Goal: Information Seeking & Learning: Check status

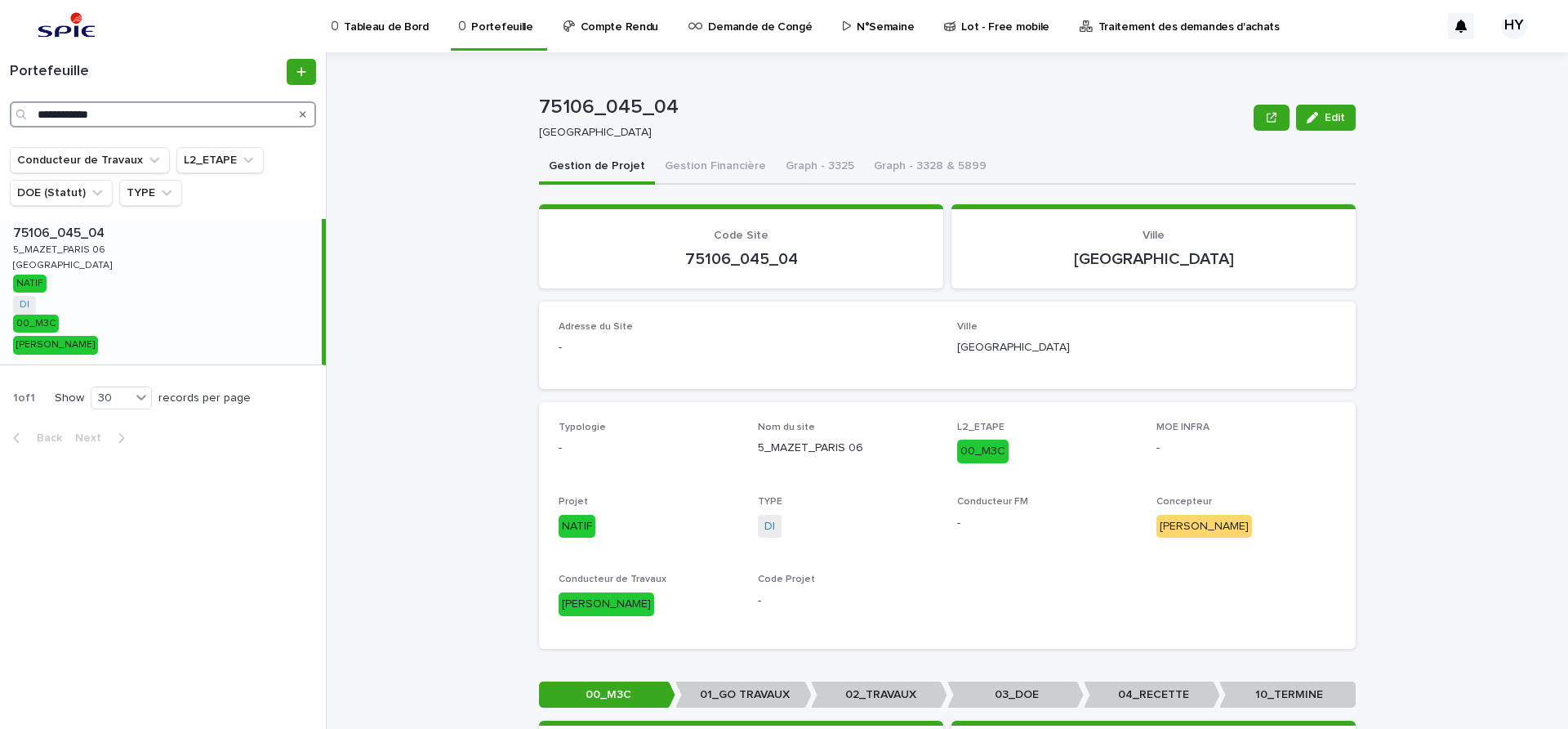
click at [180, 122] on input "**********" at bounding box center [163, 114] width 306 height 26
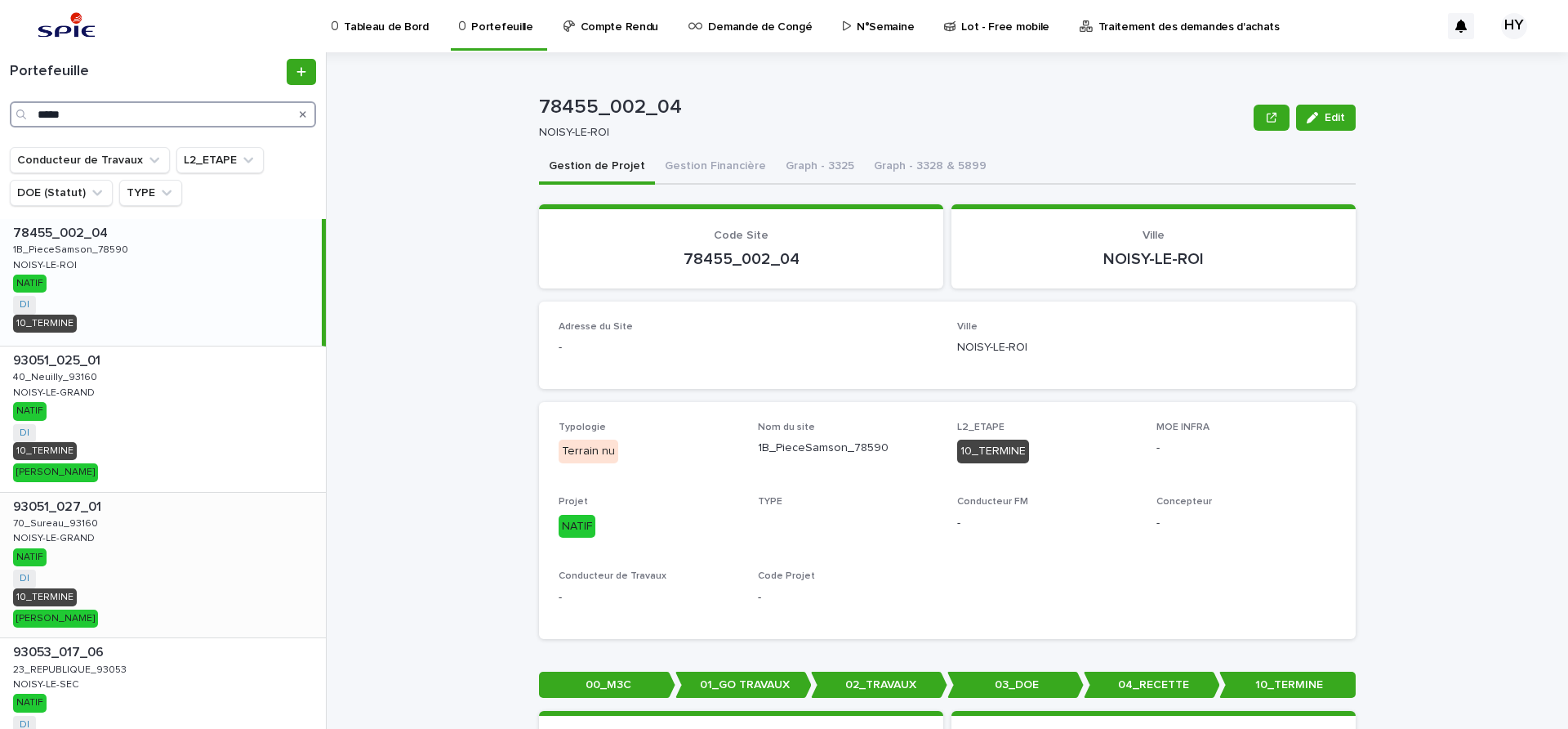
scroll to position [102, 0]
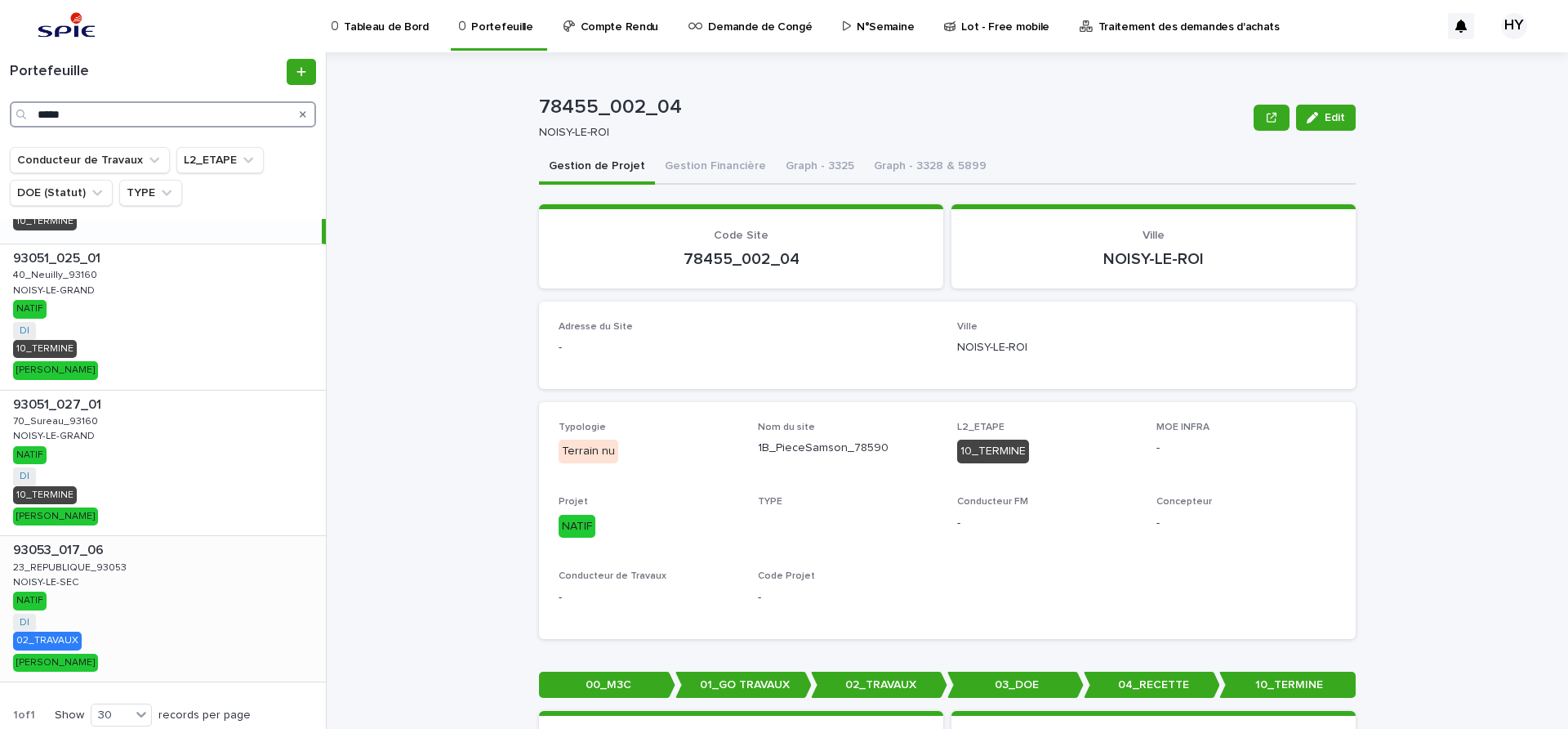
type input "*****"
click at [123, 610] on div "93053_017_06 93053_017_06 23_REPUBLIQUE_93053 23_REPUBLIQUE_93053 NOISY-LE-SEC …" at bounding box center [163, 609] width 326 height 145
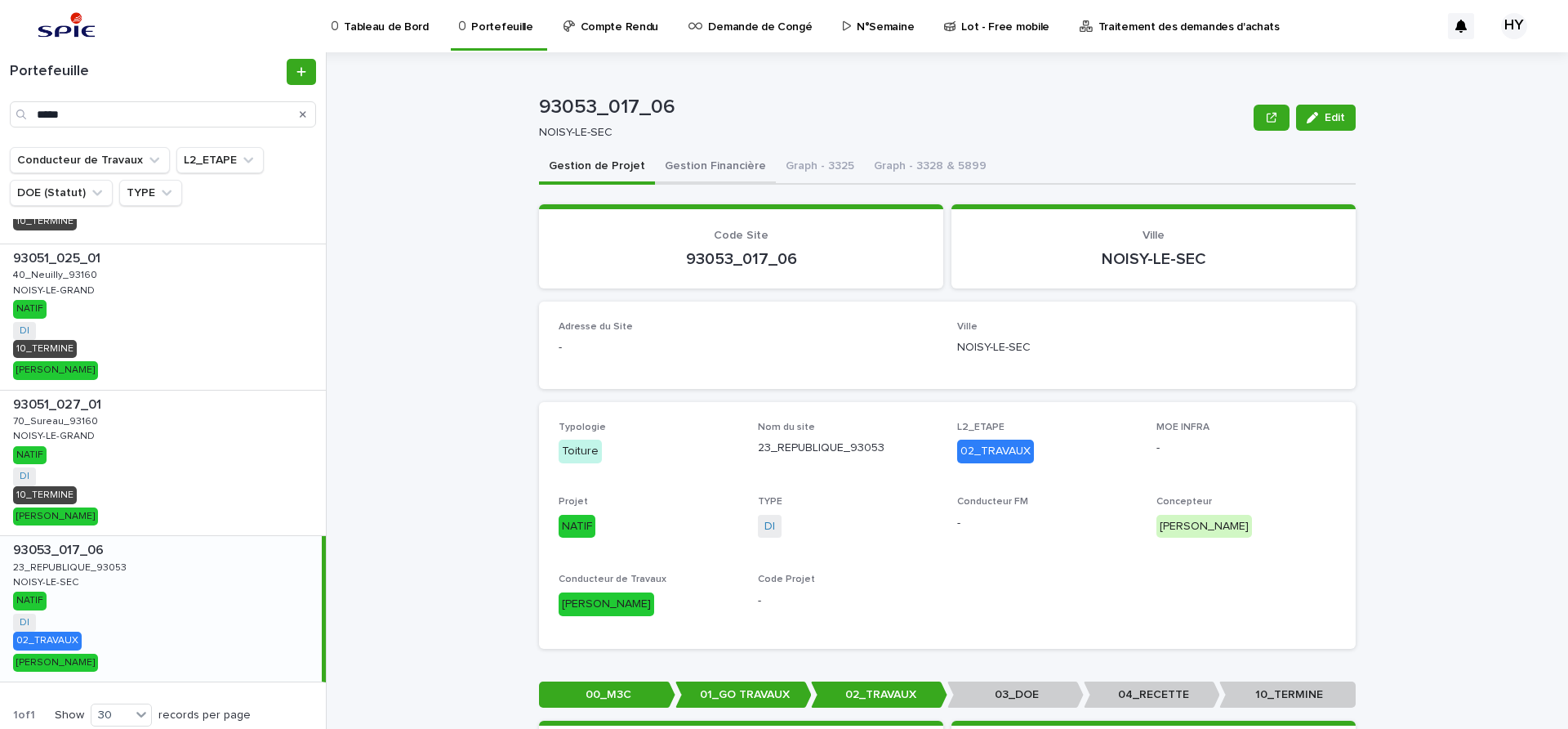
click at [684, 170] on button "Gestion Financière" at bounding box center [715, 167] width 121 height 34
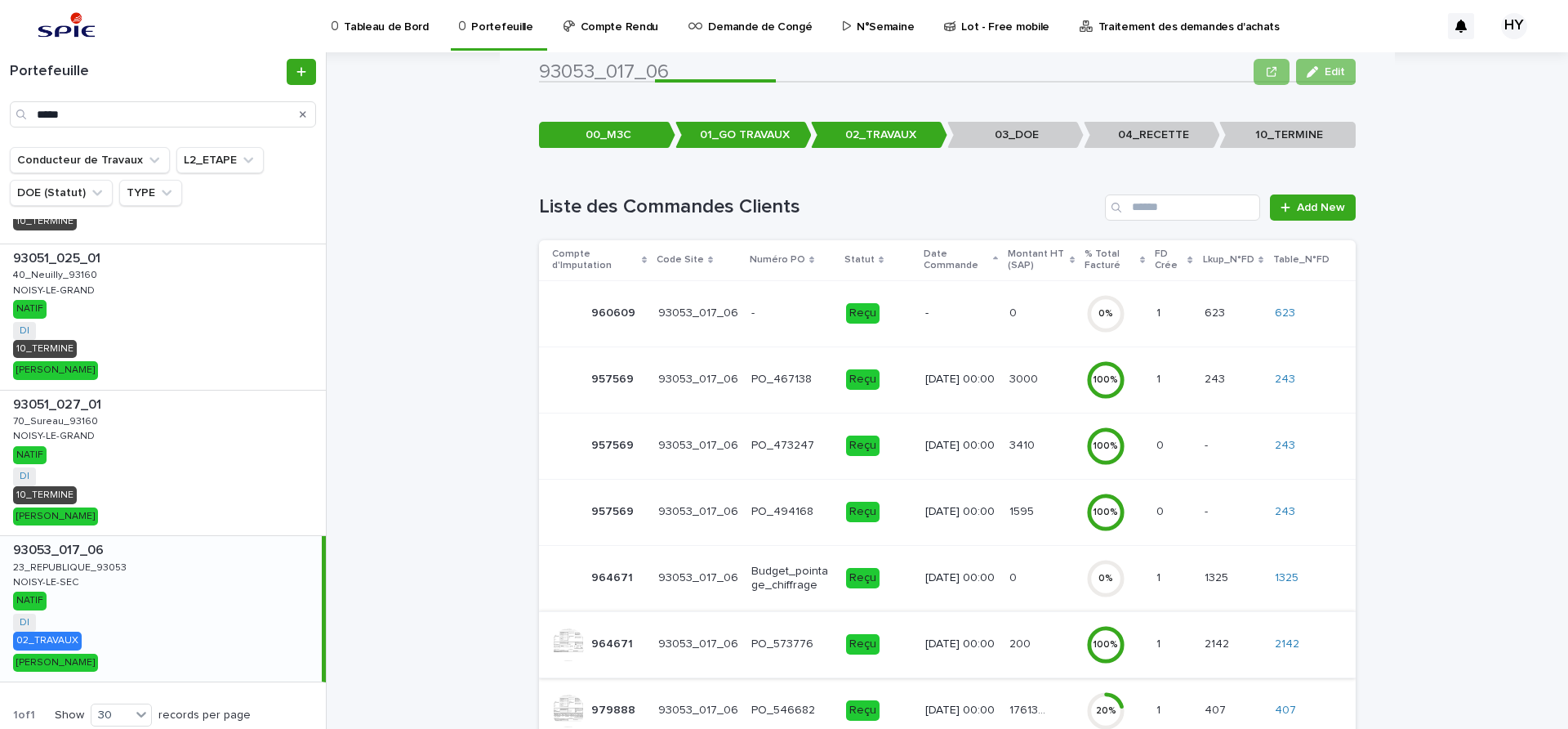
scroll to position [265, 0]
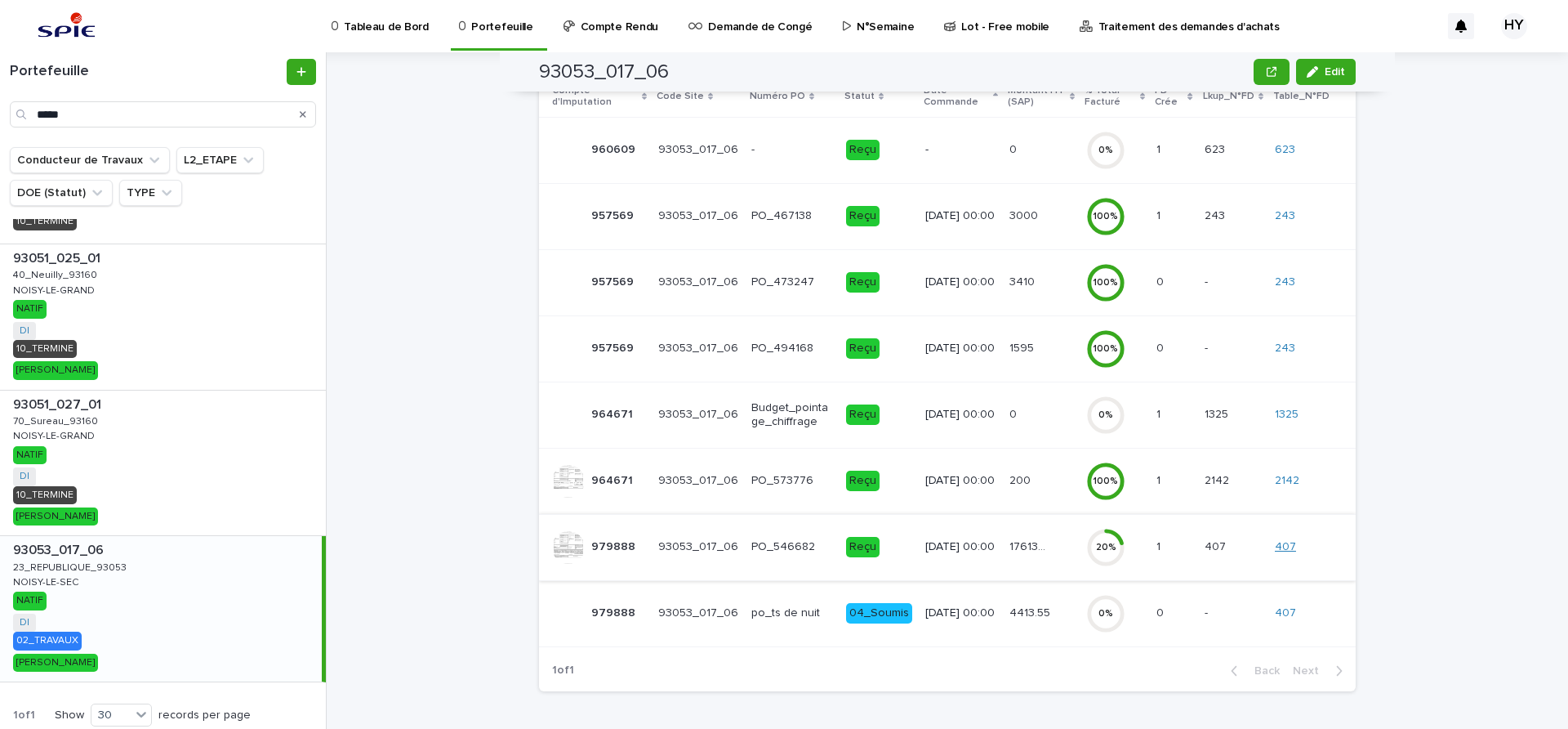
click at [1282, 541] on link "407" at bounding box center [1285, 547] width 21 height 14
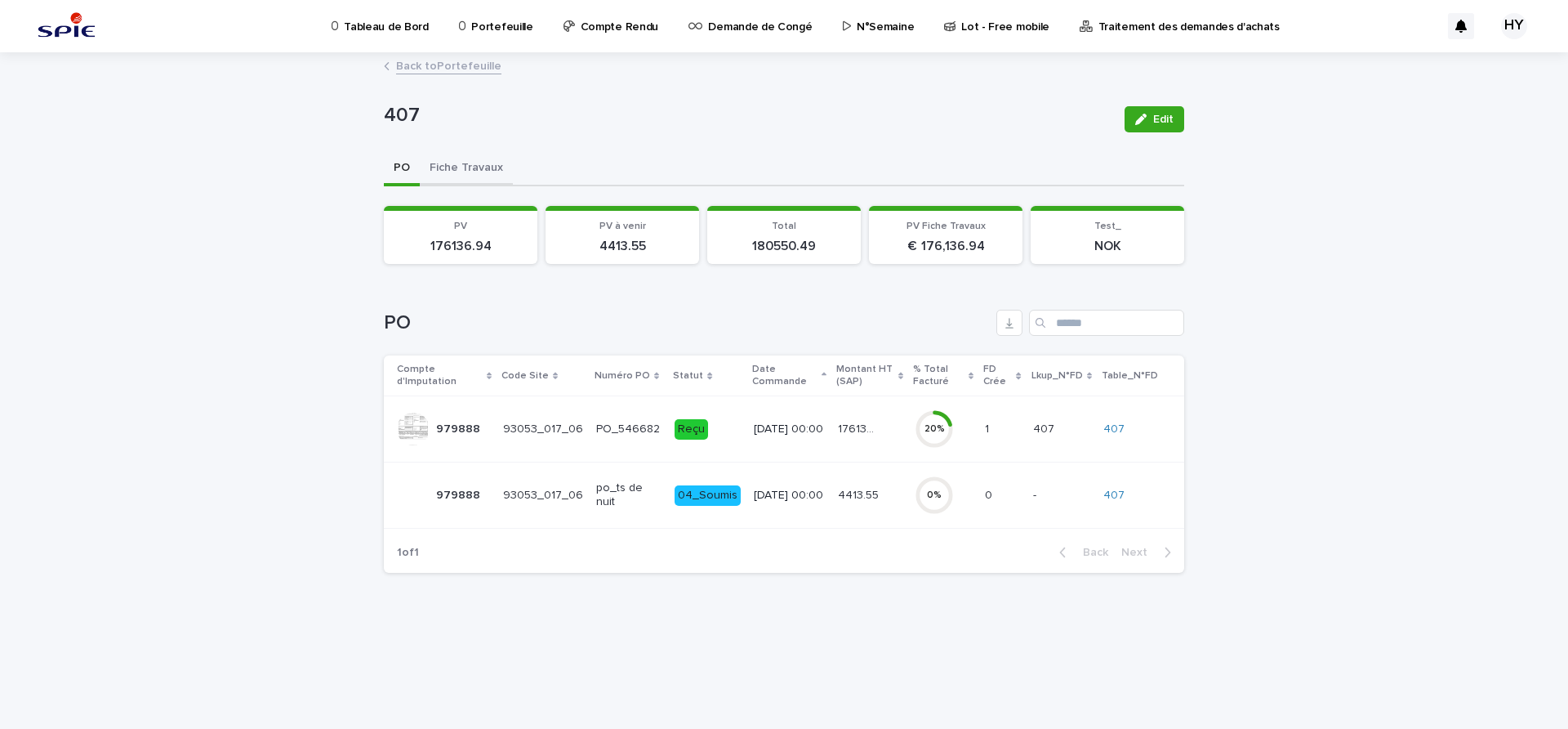
click at [446, 170] on button "Fiche Travaux" at bounding box center [467, 168] width 93 height 34
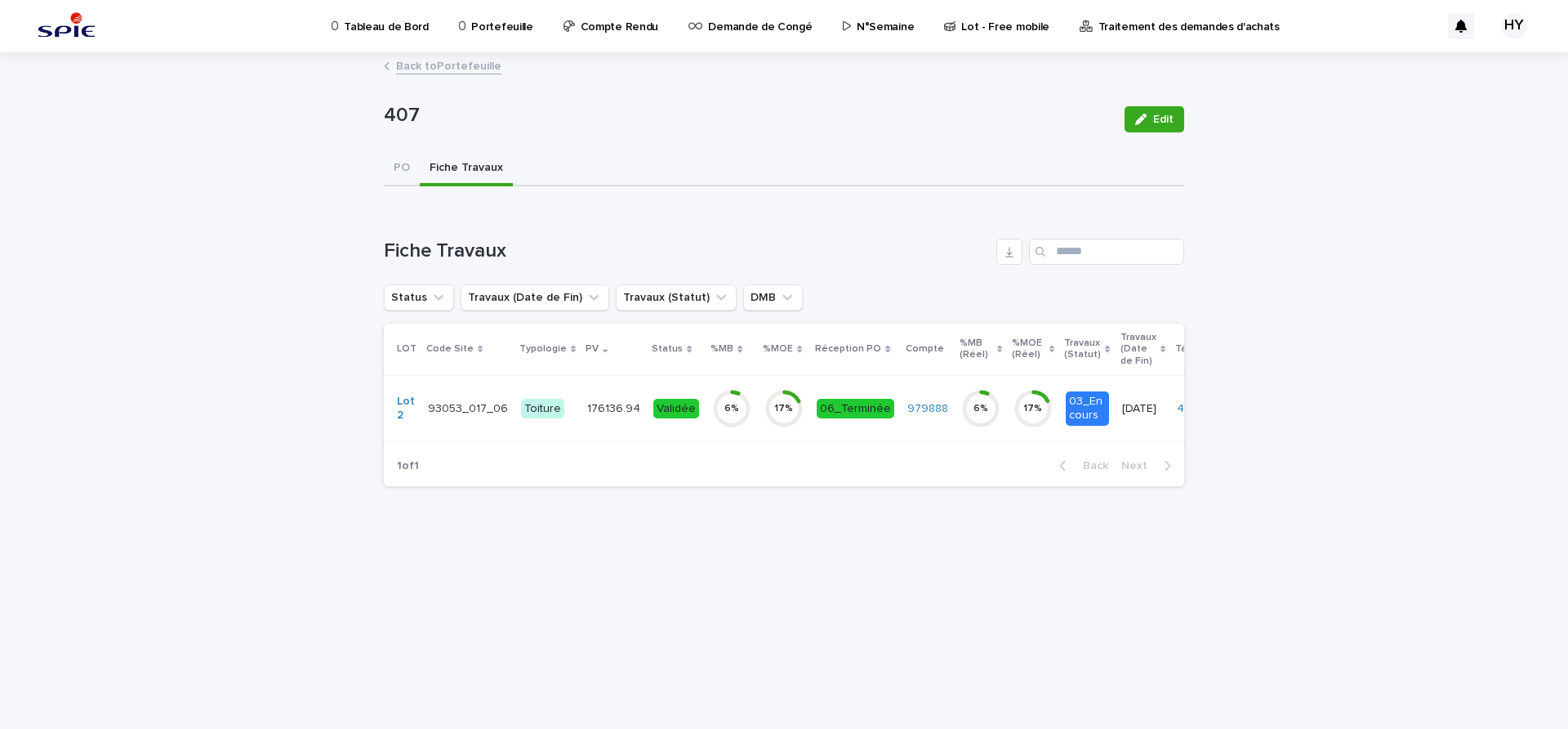
click at [593, 392] on td "176136.94 176136.94" at bounding box center [614, 408] width 66 height 66
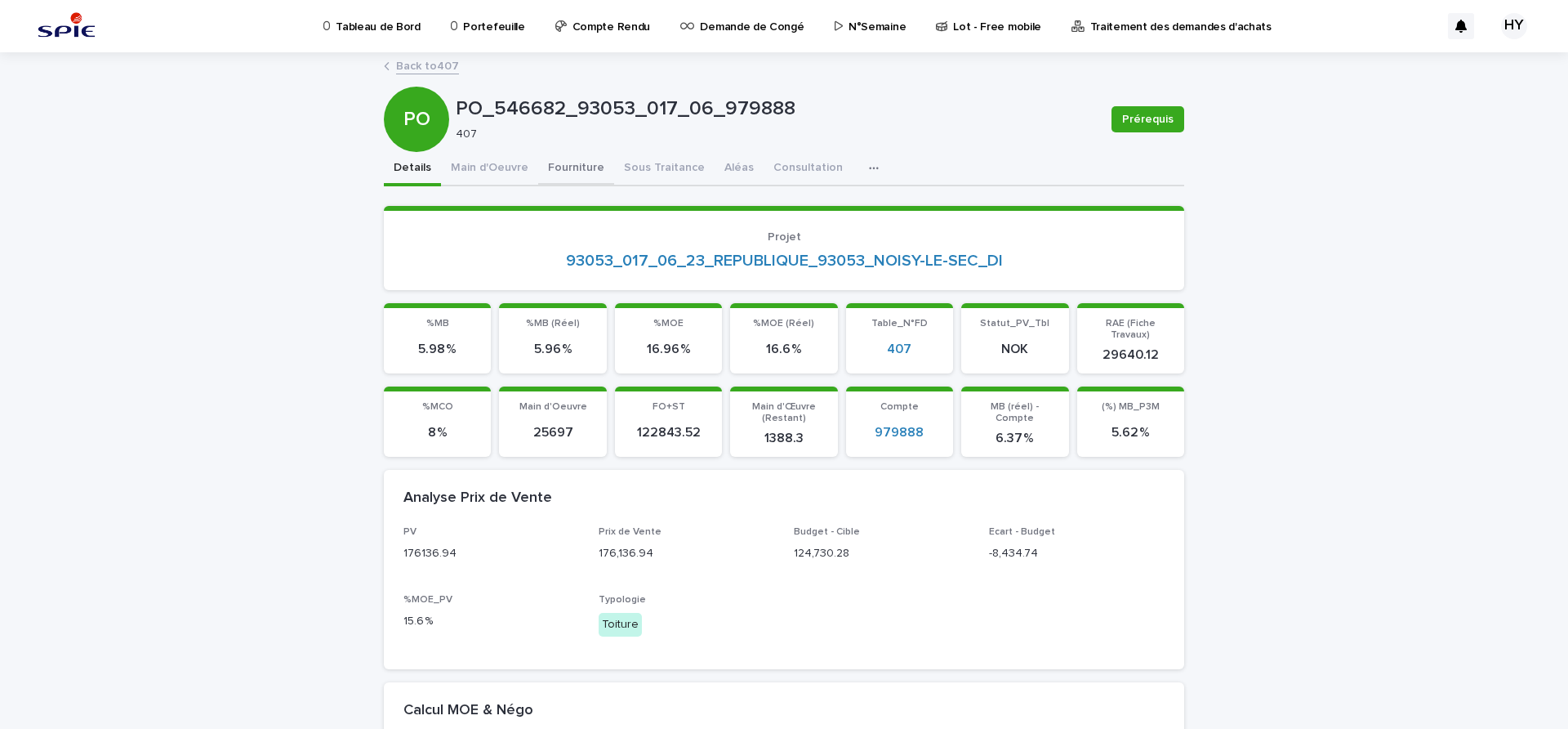
click at [580, 174] on button "Fourniture" at bounding box center [576, 168] width 75 height 34
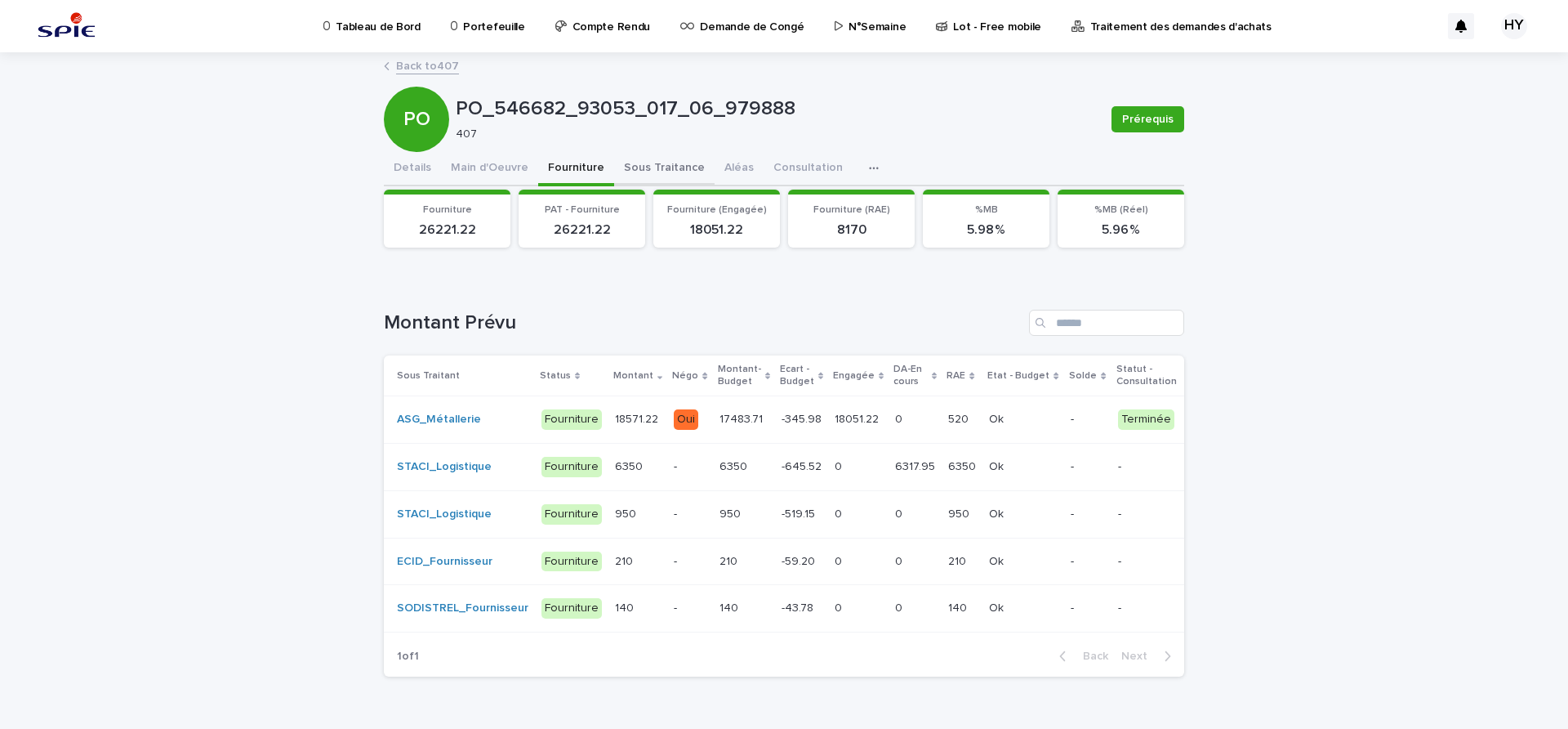
click at [645, 181] on button "Sous Traitance" at bounding box center [665, 168] width 101 height 34
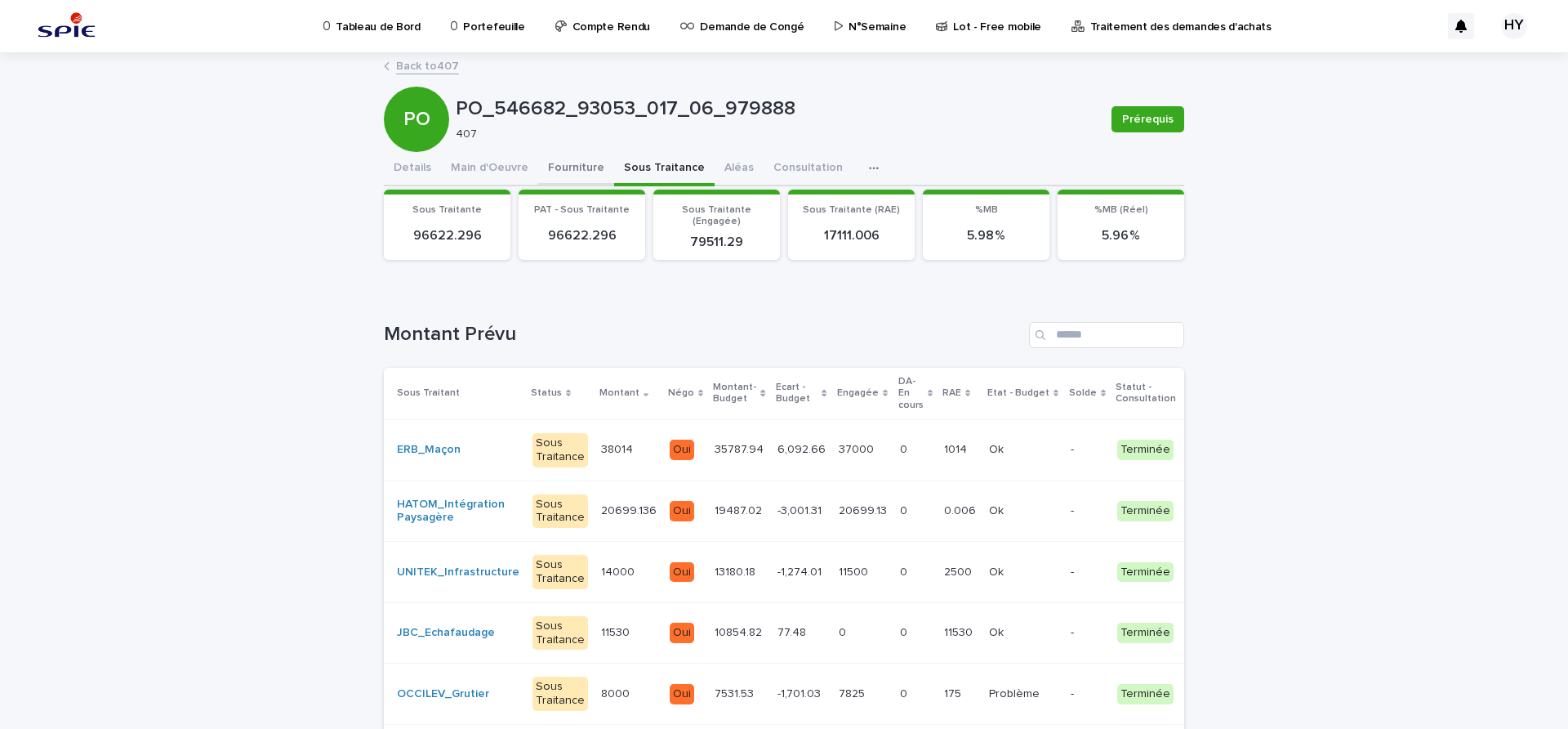
click at [566, 170] on button "Fourniture" at bounding box center [576, 168] width 75 height 34
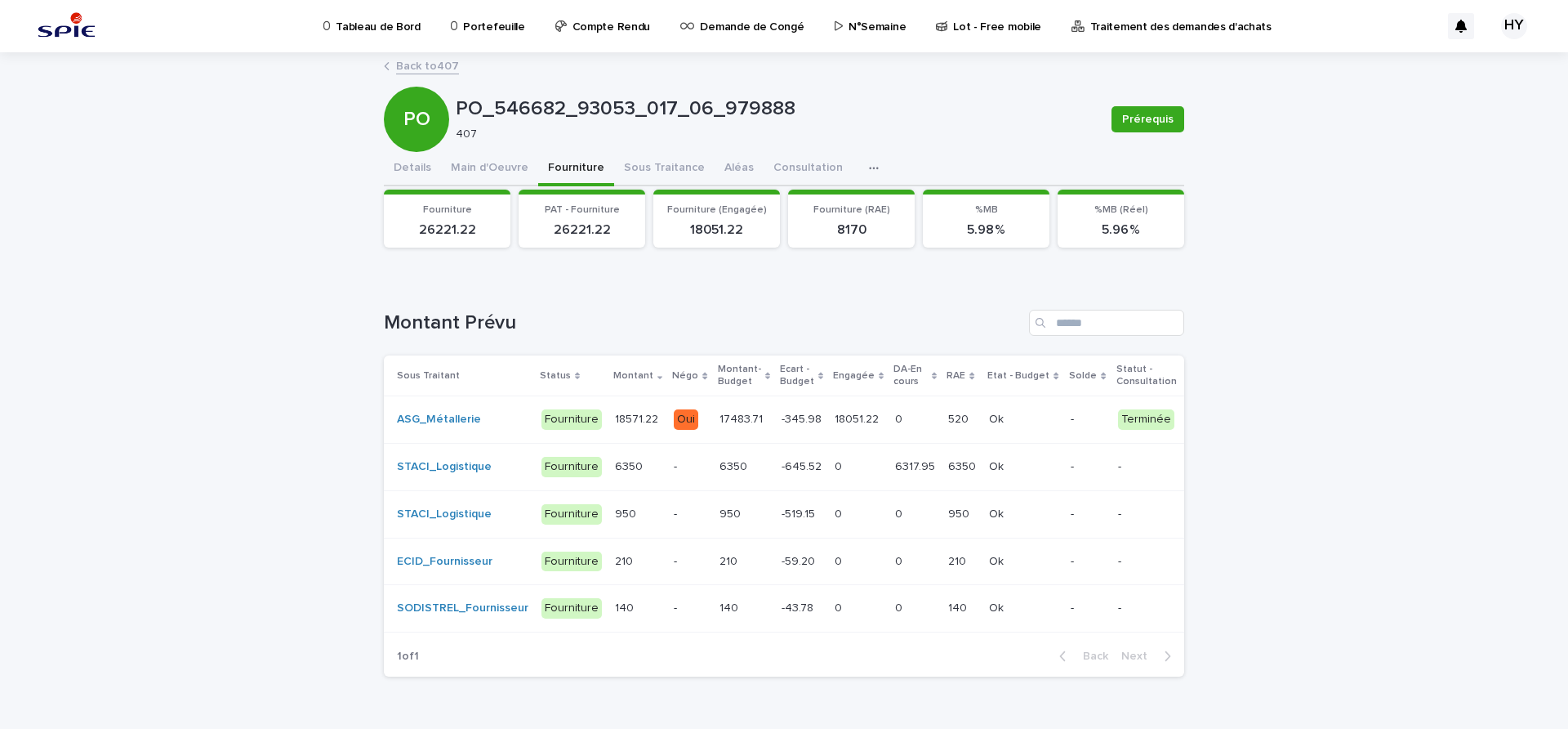
scroll to position [58, 0]
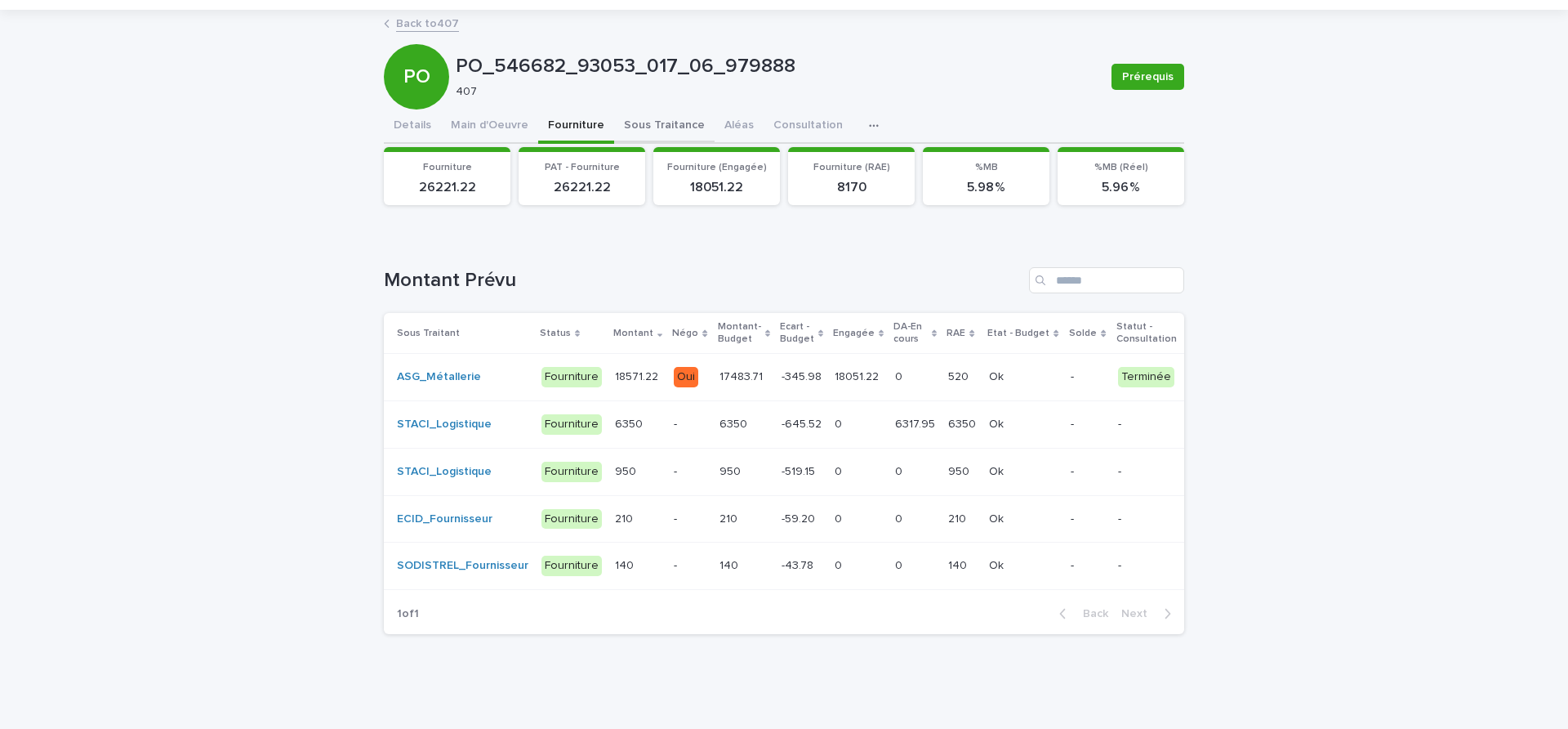
click at [661, 120] on div "PO_546682_93053_017_06_979888 Prérequis PO PO_546682_93053_017_06_979888 407 Pr…" at bounding box center [784, 329] width 800 height 636
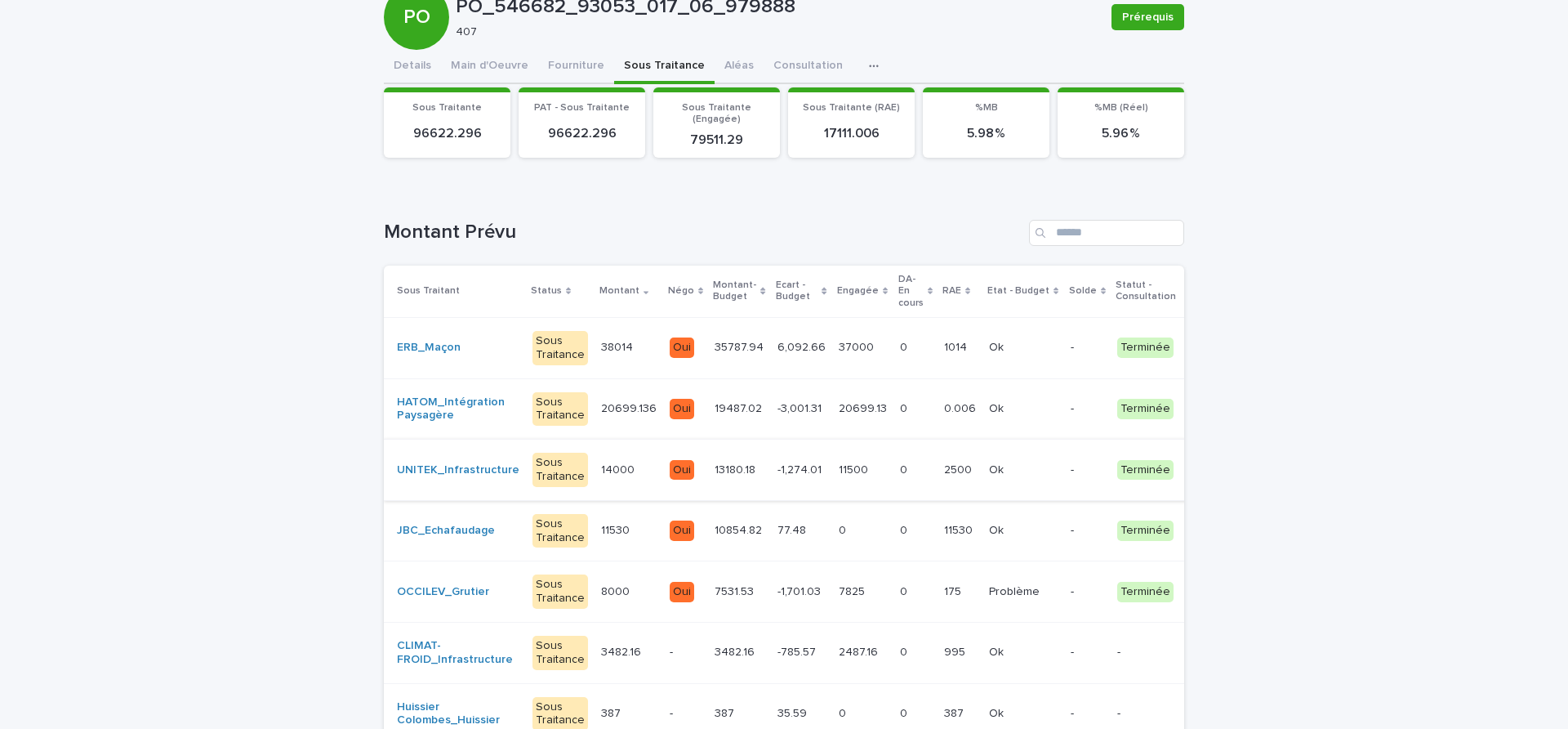
scroll to position [204, 0]
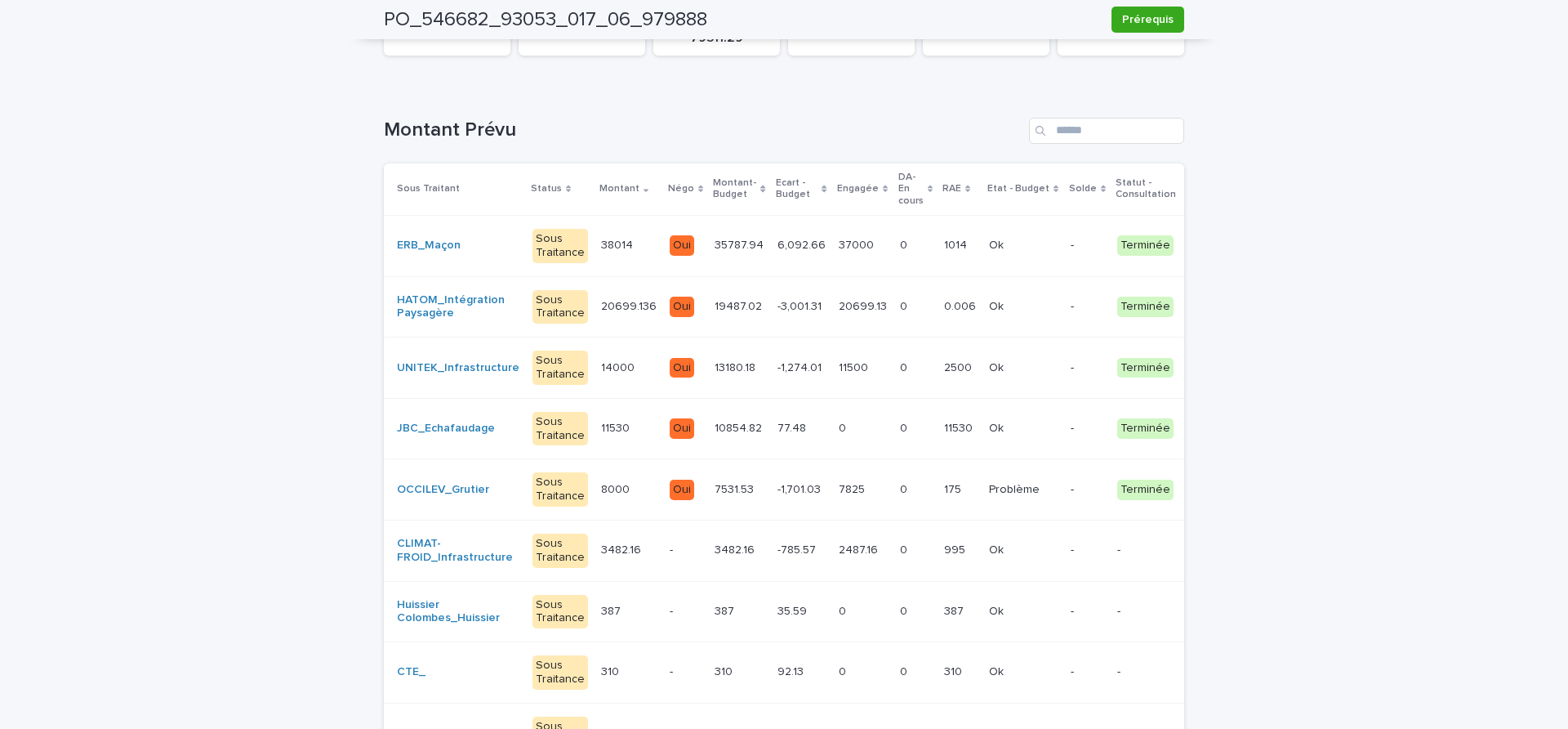
click at [840, 558] on div "2487.16 2487.16" at bounding box center [863, 550] width 48 height 27
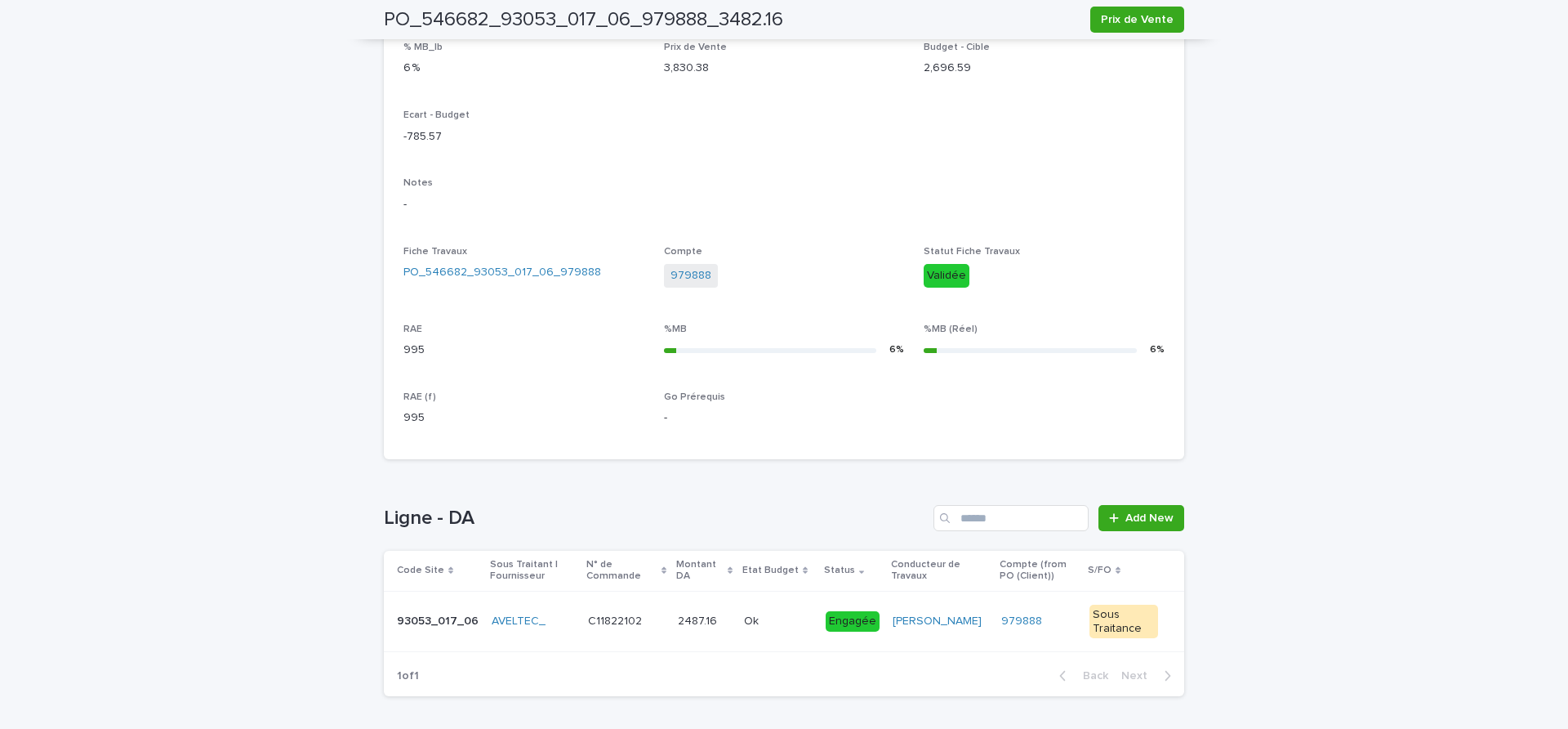
scroll to position [485, 0]
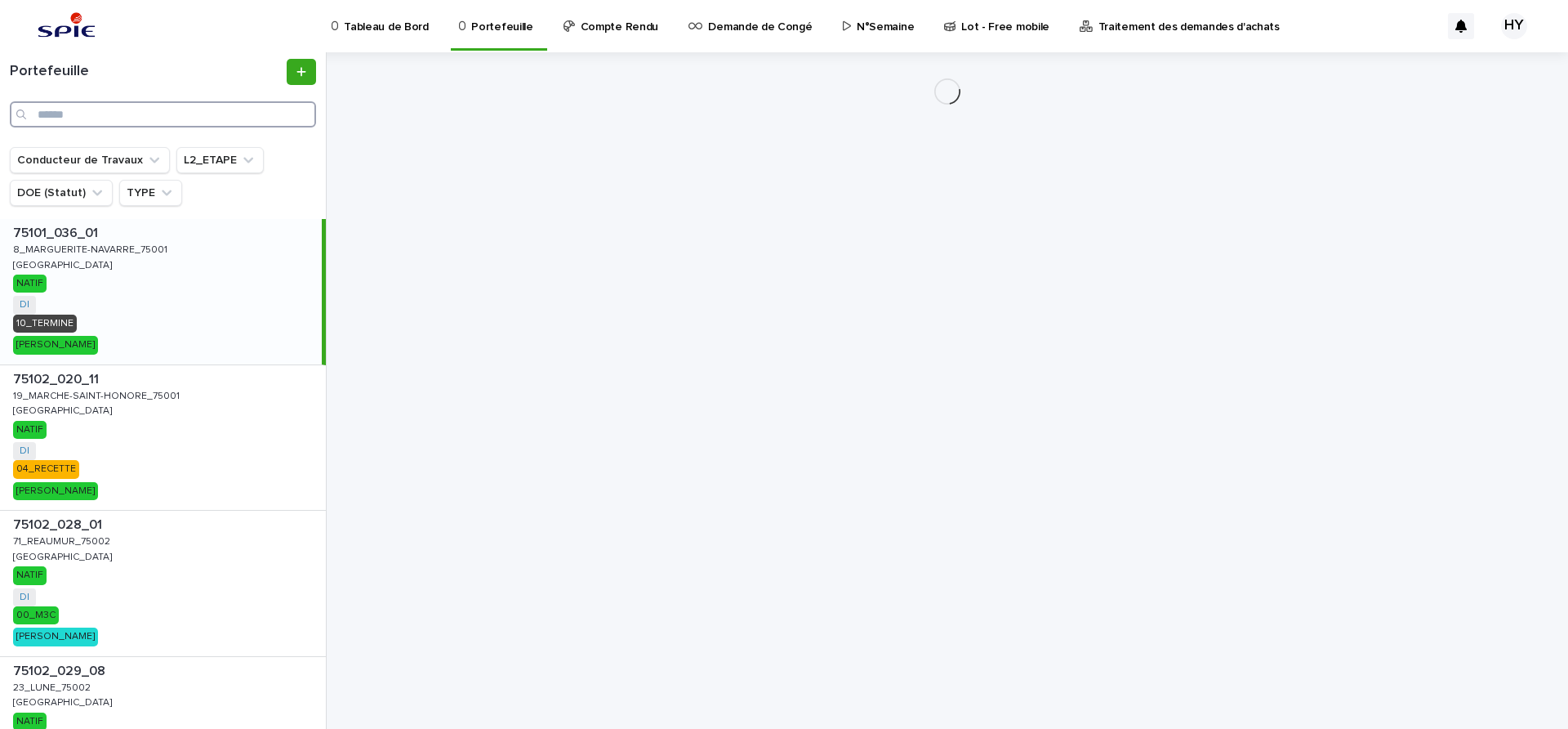
click at [142, 108] on input "Search" at bounding box center [163, 114] width 306 height 26
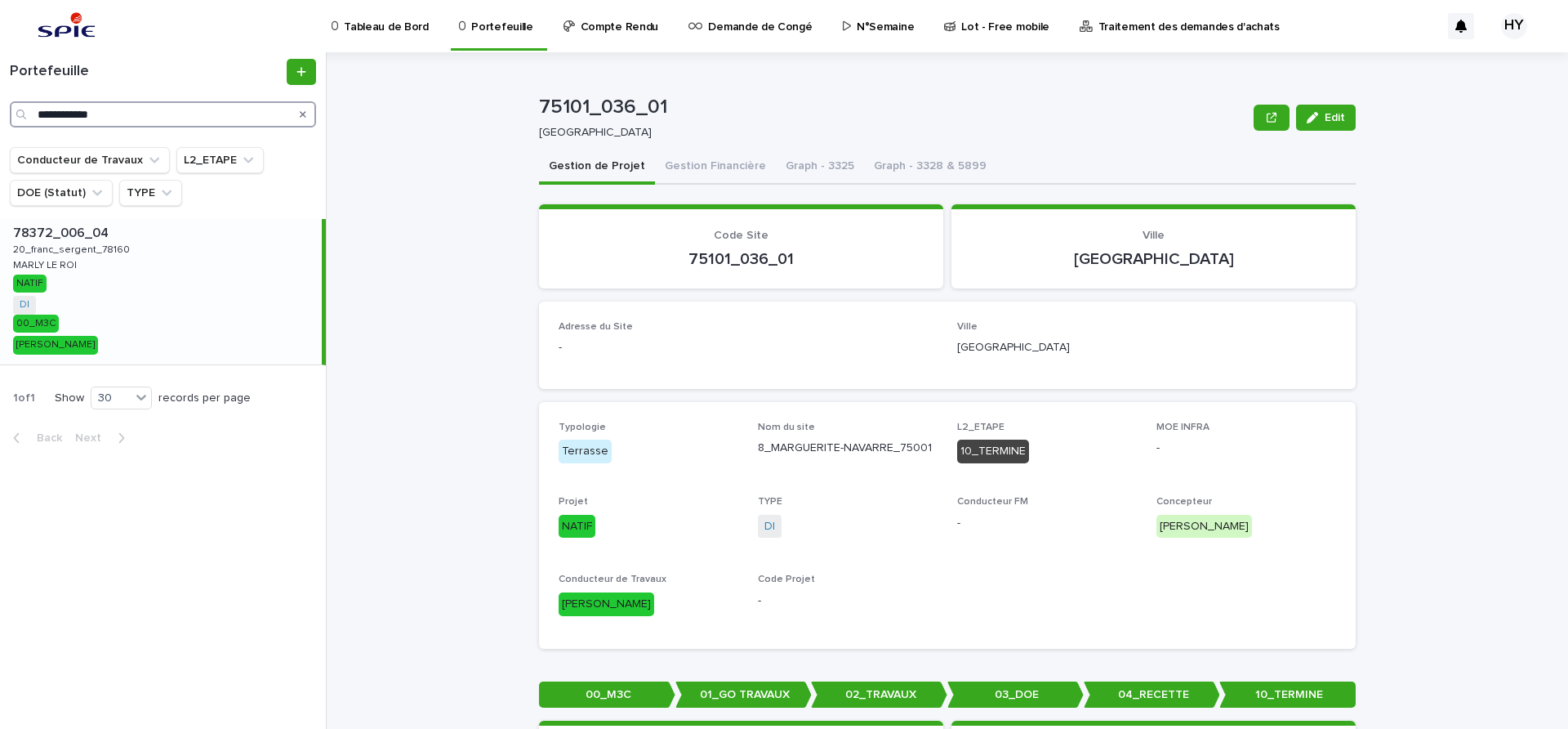
type input "**********"
click at [178, 287] on div "78372_006_04 78372_006_04 20_franc_sergent_78160 20_franc_sergent_78160 MARLY L…" at bounding box center [161, 291] width 321 height 145
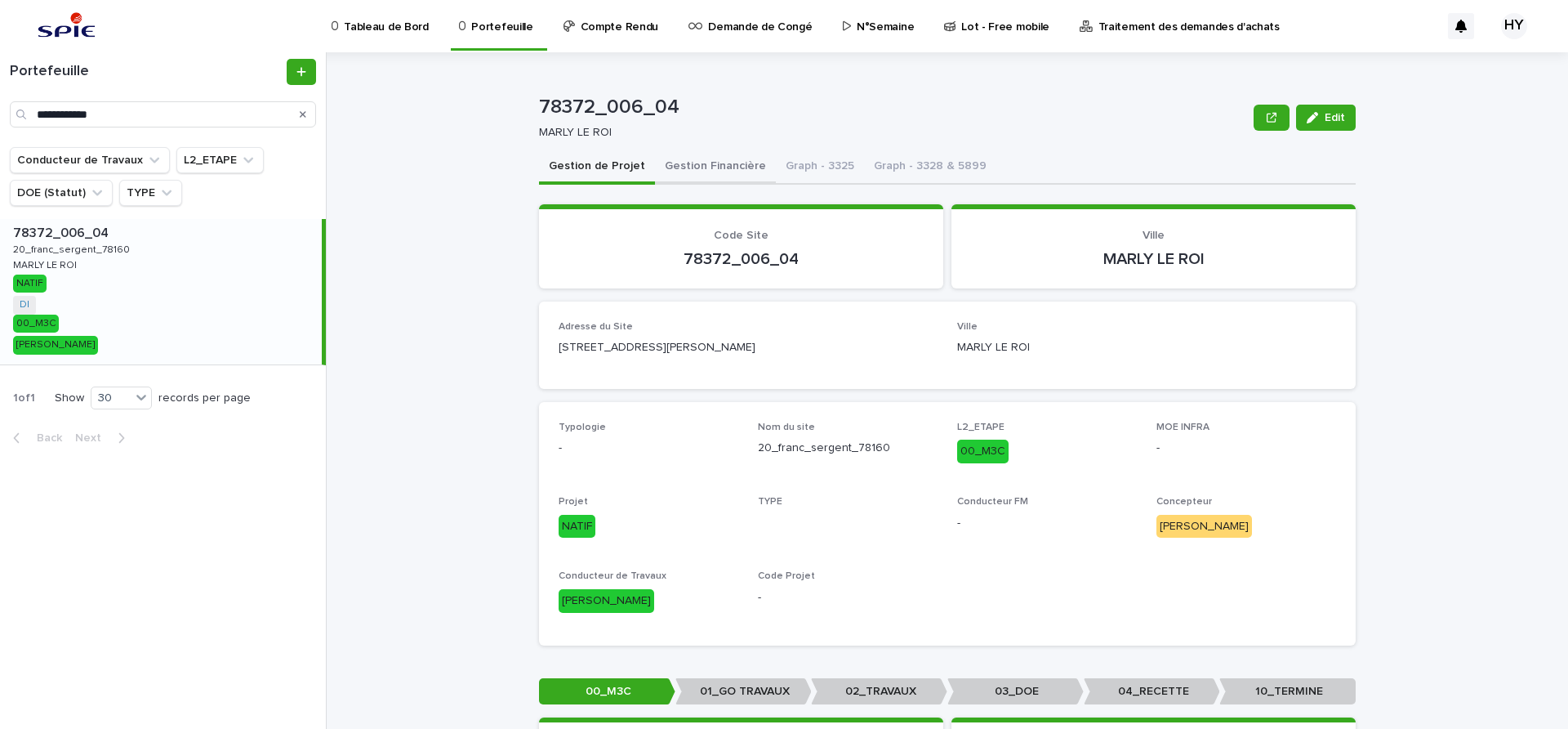
click at [682, 164] on button "Gestion Financière" at bounding box center [715, 167] width 121 height 34
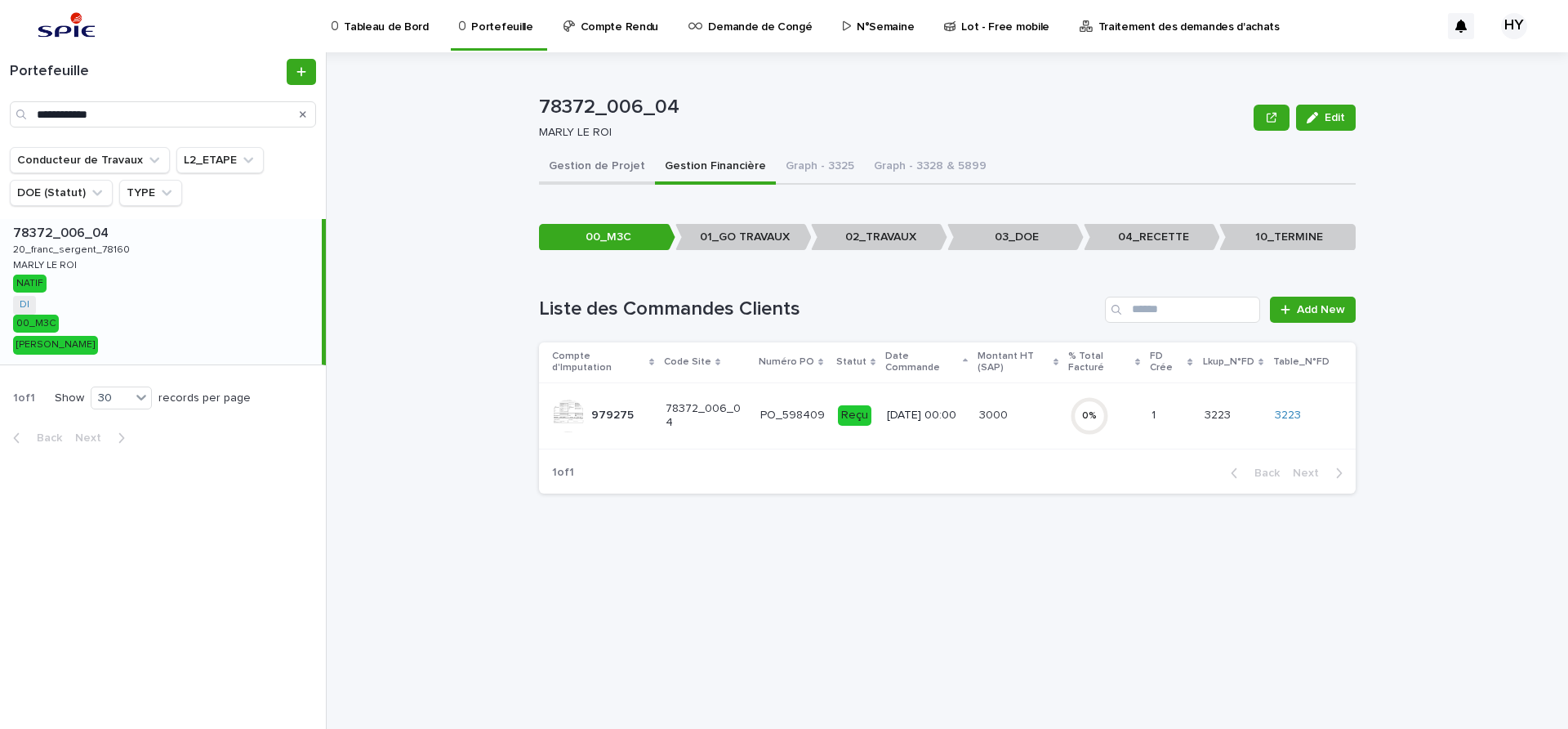
click at [590, 160] on button "Gestion de Projet" at bounding box center [597, 167] width 116 height 34
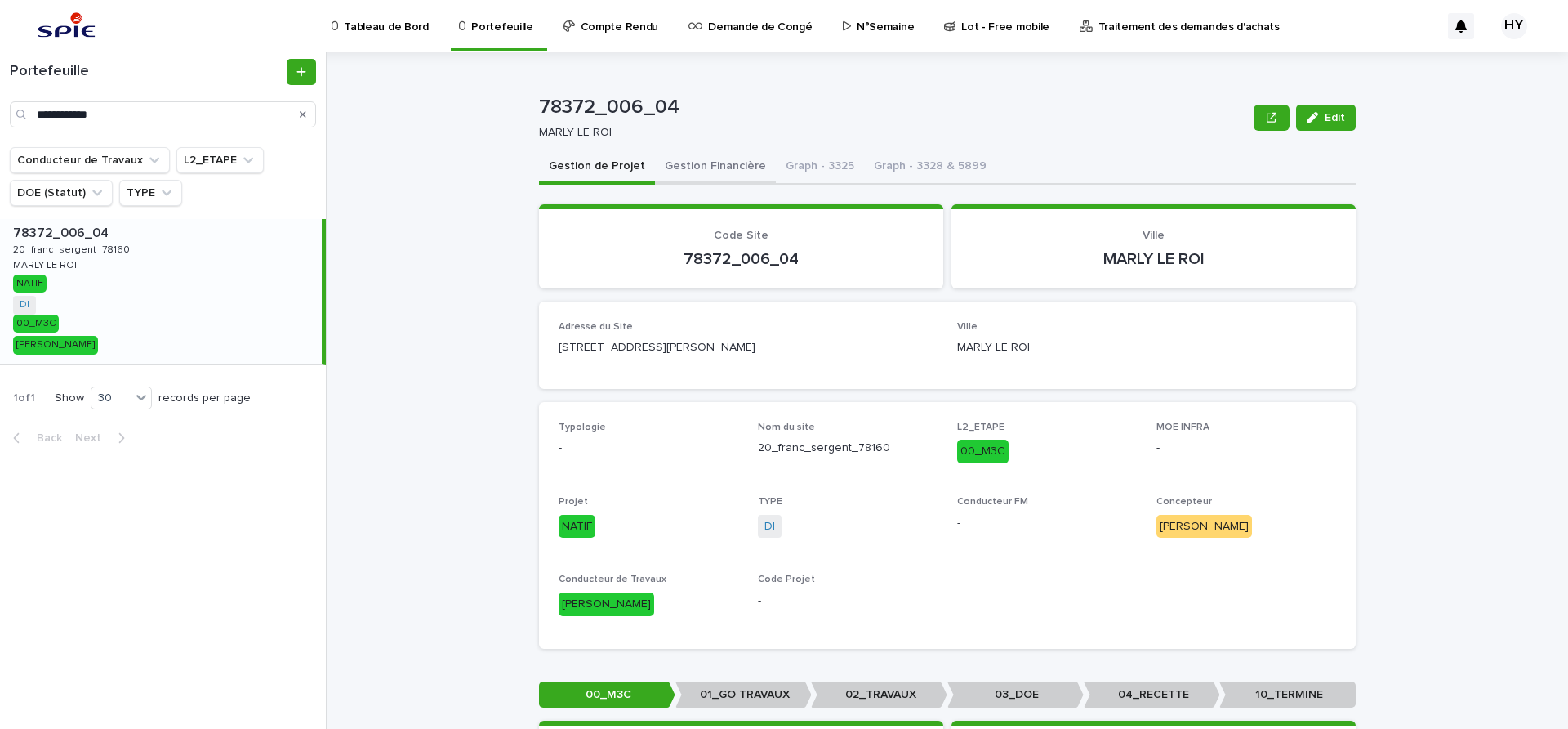
click at [694, 167] on button "Gestion Financière" at bounding box center [715, 167] width 121 height 34
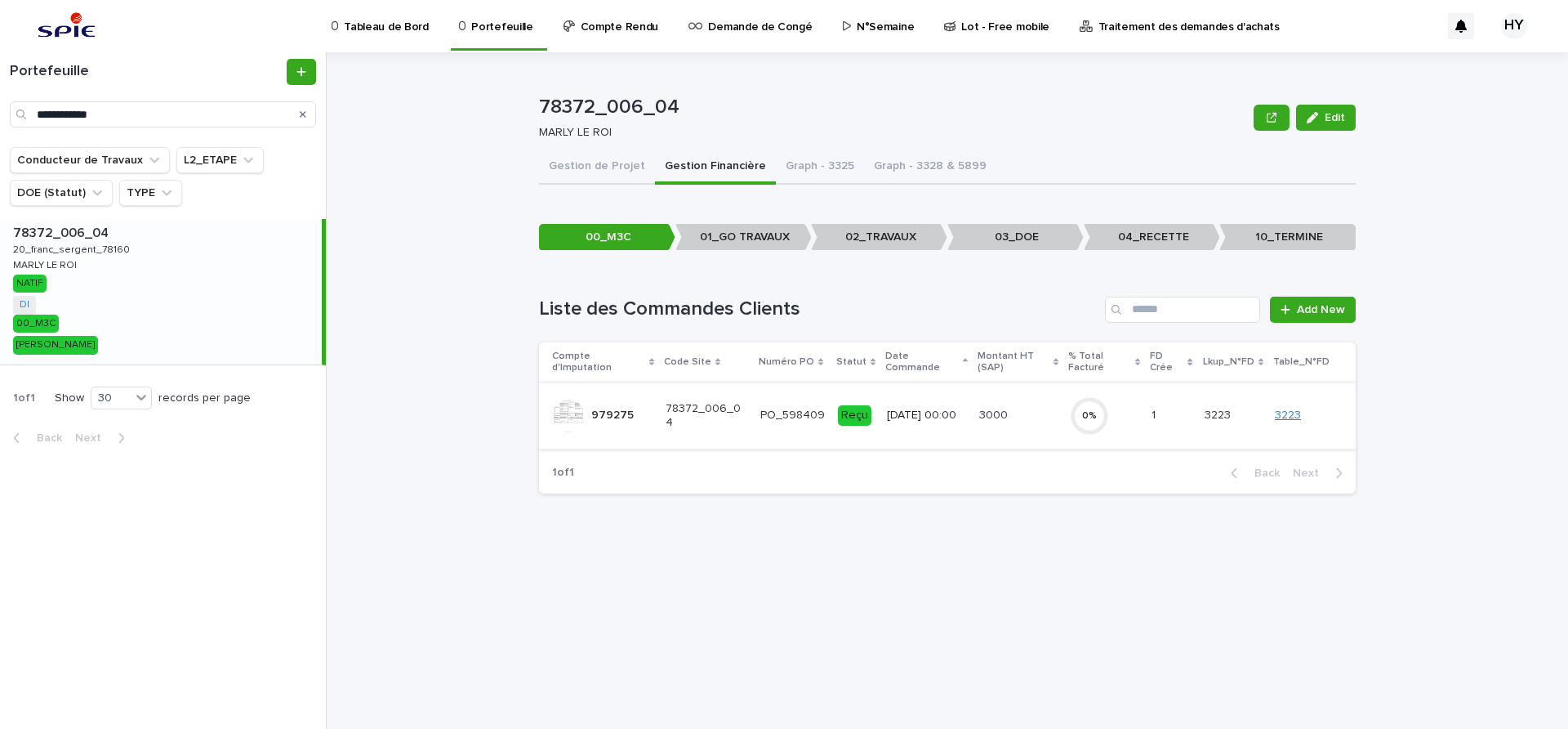
click at [1287, 409] on link "3223" at bounding box center [1287, 415] width 26 height 14
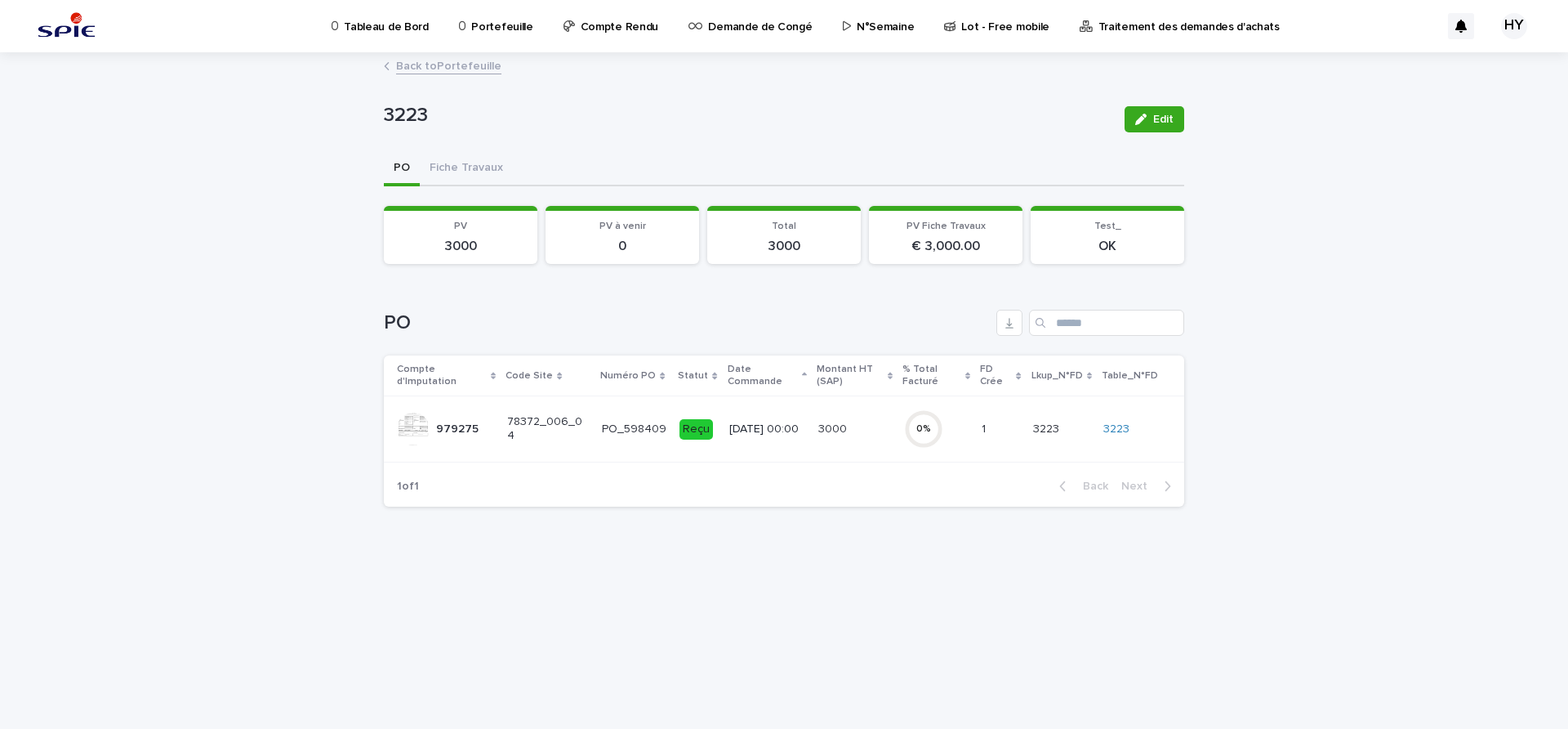
click at [686, 414] on div "Reçu" at bounding box center [697, 429] width 36 height 34
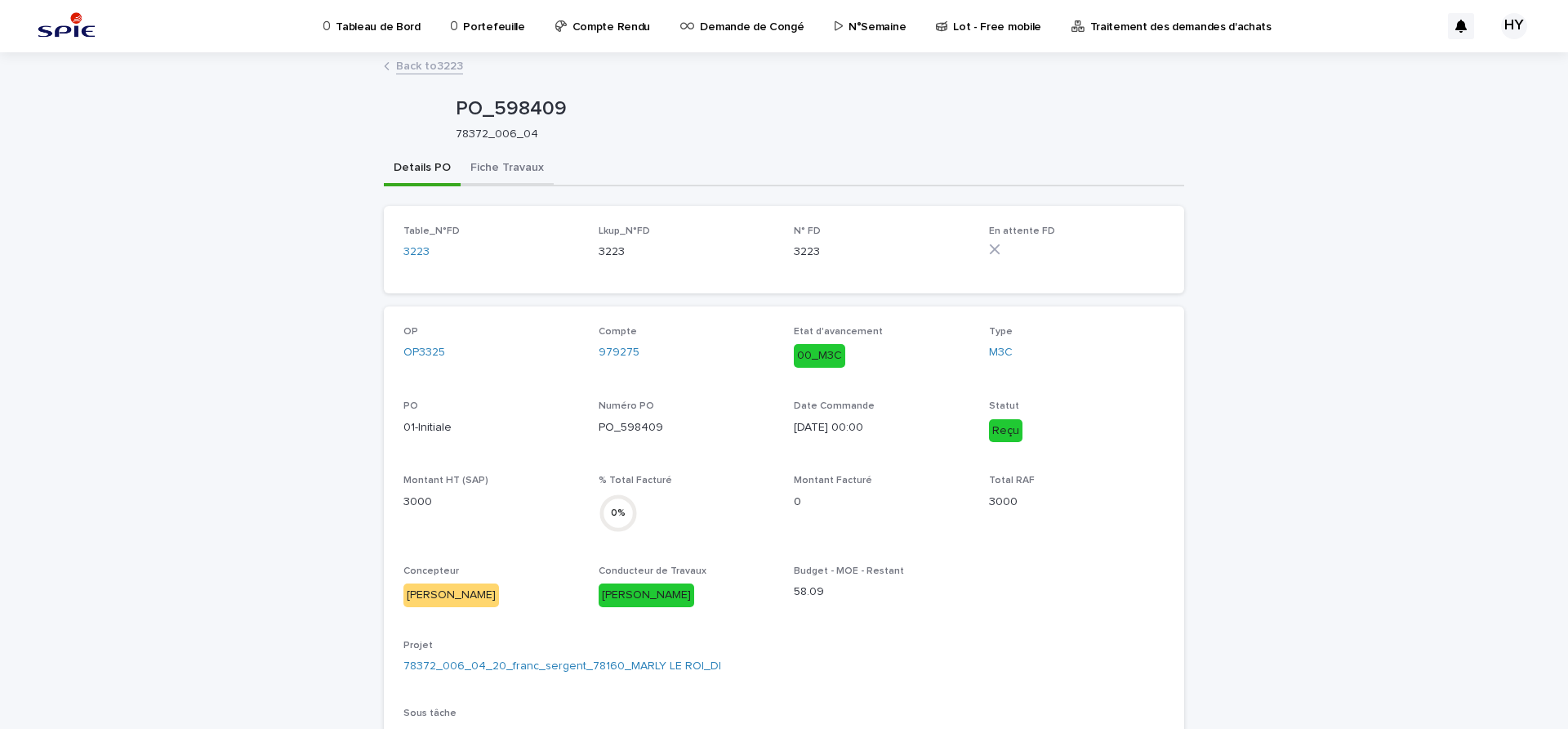
click at [493, 176] on button "Fiche Travaux" at bounding box center [507, 168] width 93 height 34
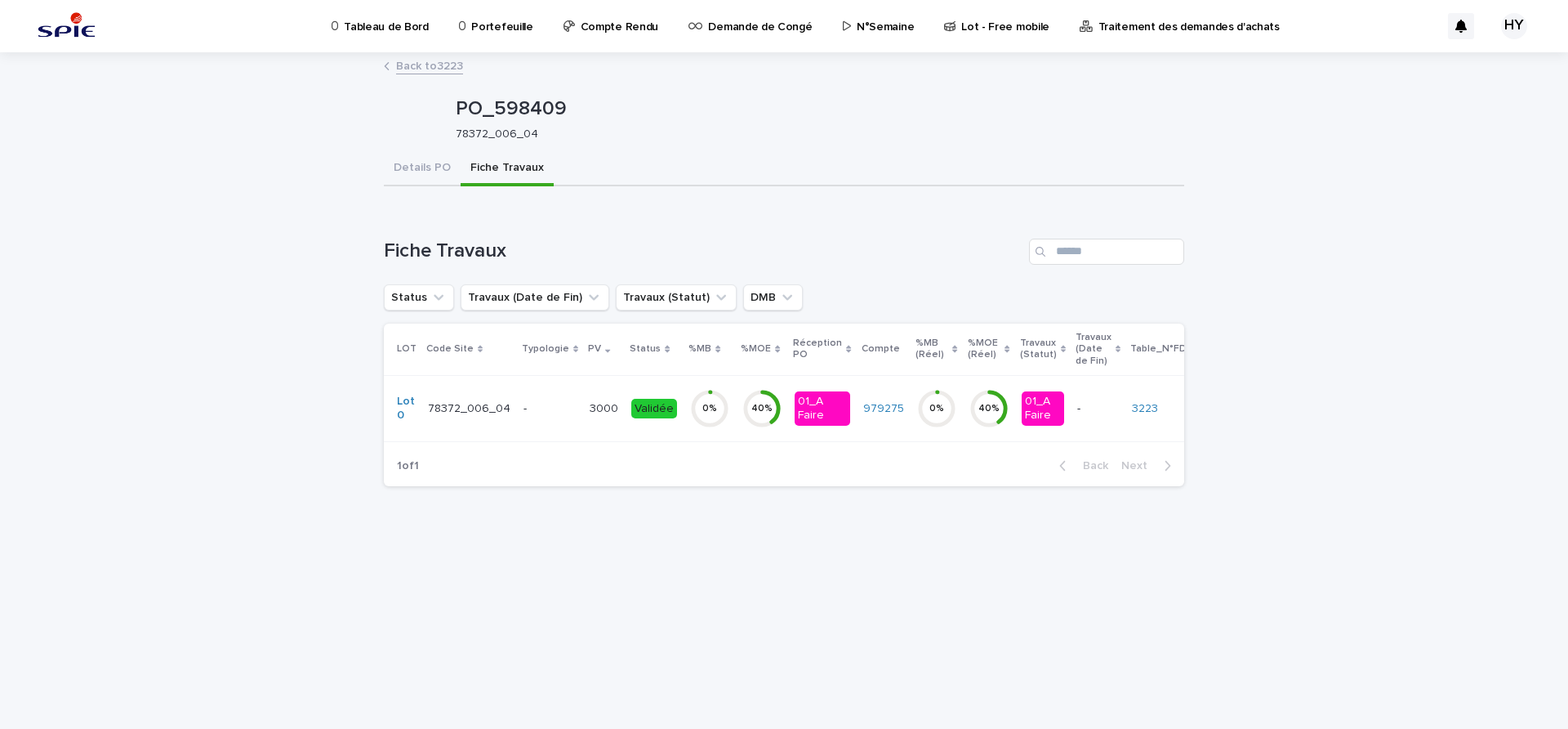
click at [712, 416] on circle at bounding box center [709, 409] width 33 height 33
